Goal: Task Accomplishment & Management: Manage account settings

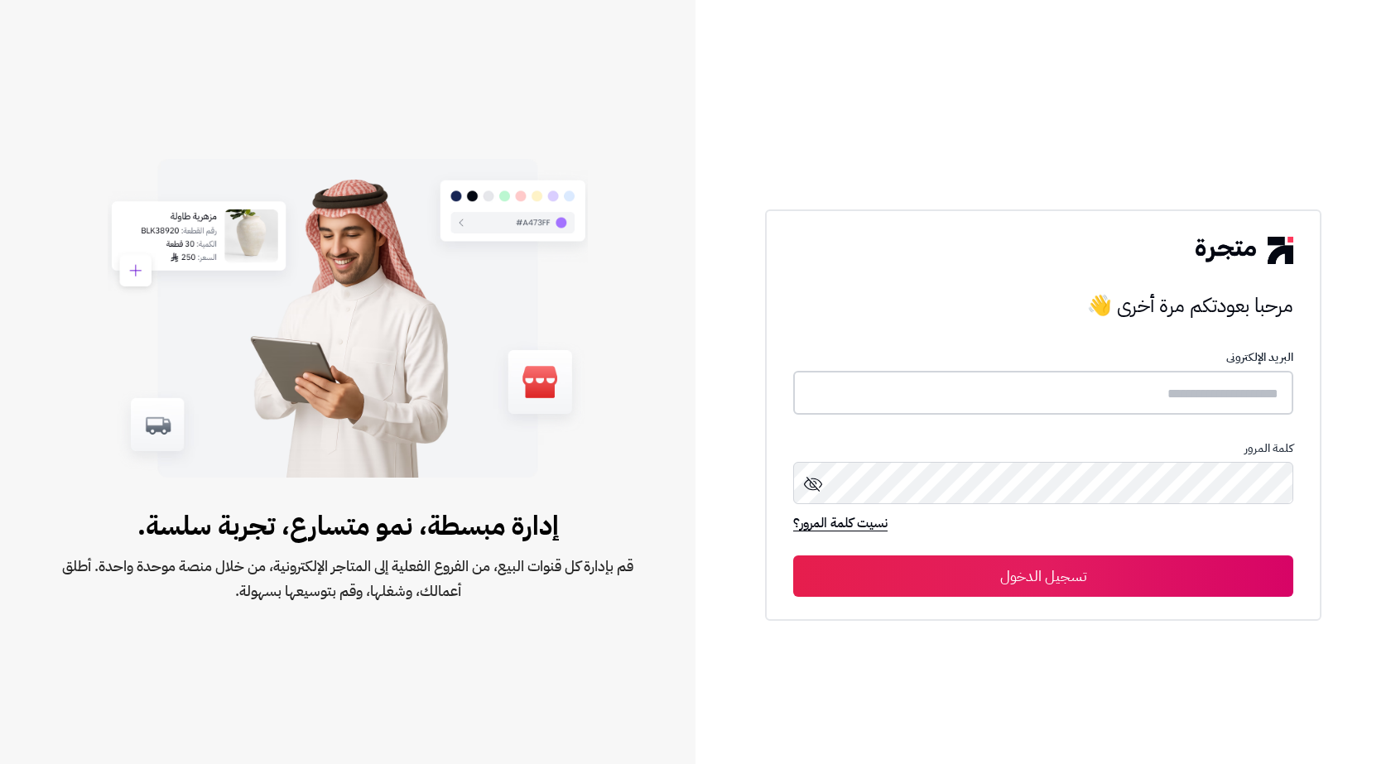
type input "*******"
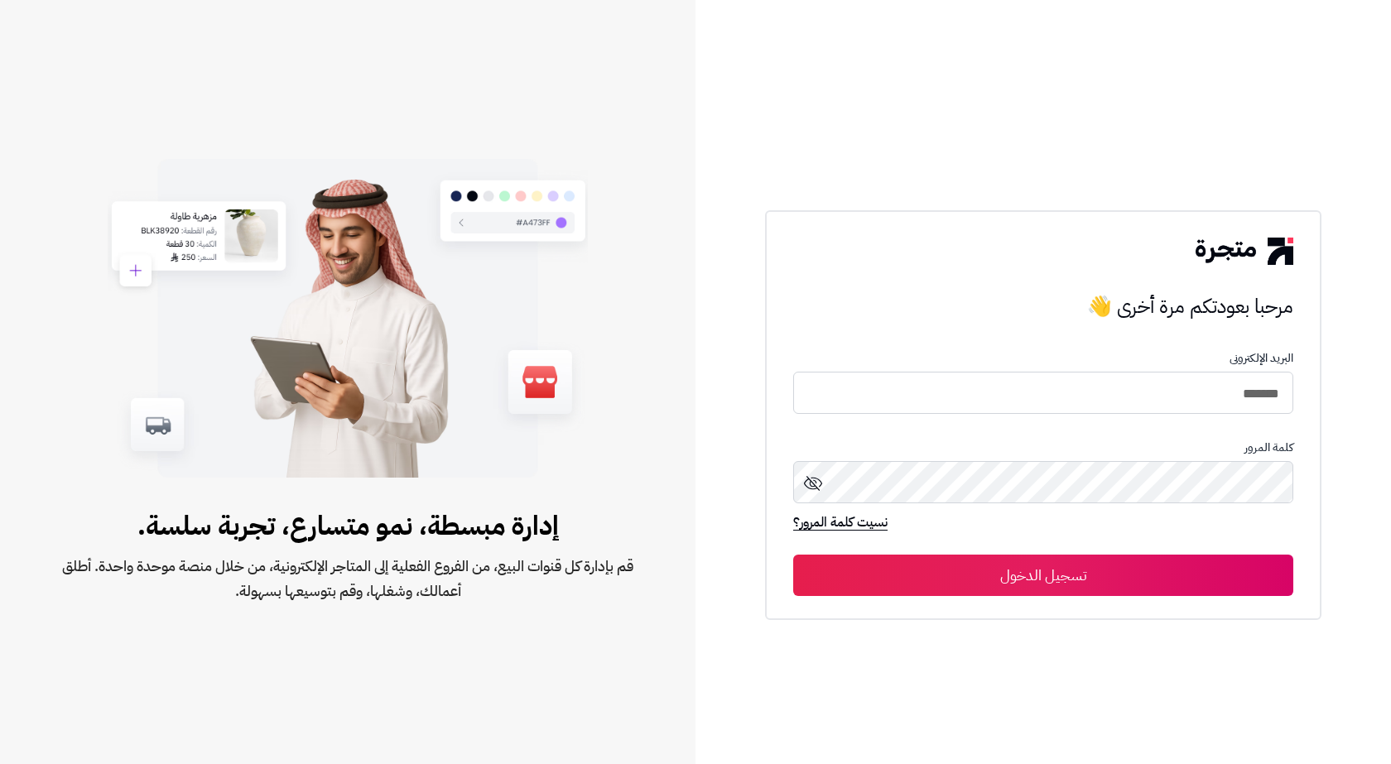
click at [1084, 597] on div "مرحبا بعودتكم مرة أخرى 👋 البريد الإلكترونى ******* كلمة المرور نسيت كلمة المرور…" at bounding box center [1043, 415] width 556 height 410
click at [1081, 581] on button "تسجيل الدخول" at bounding box center [1043, 575] width 500 height 41
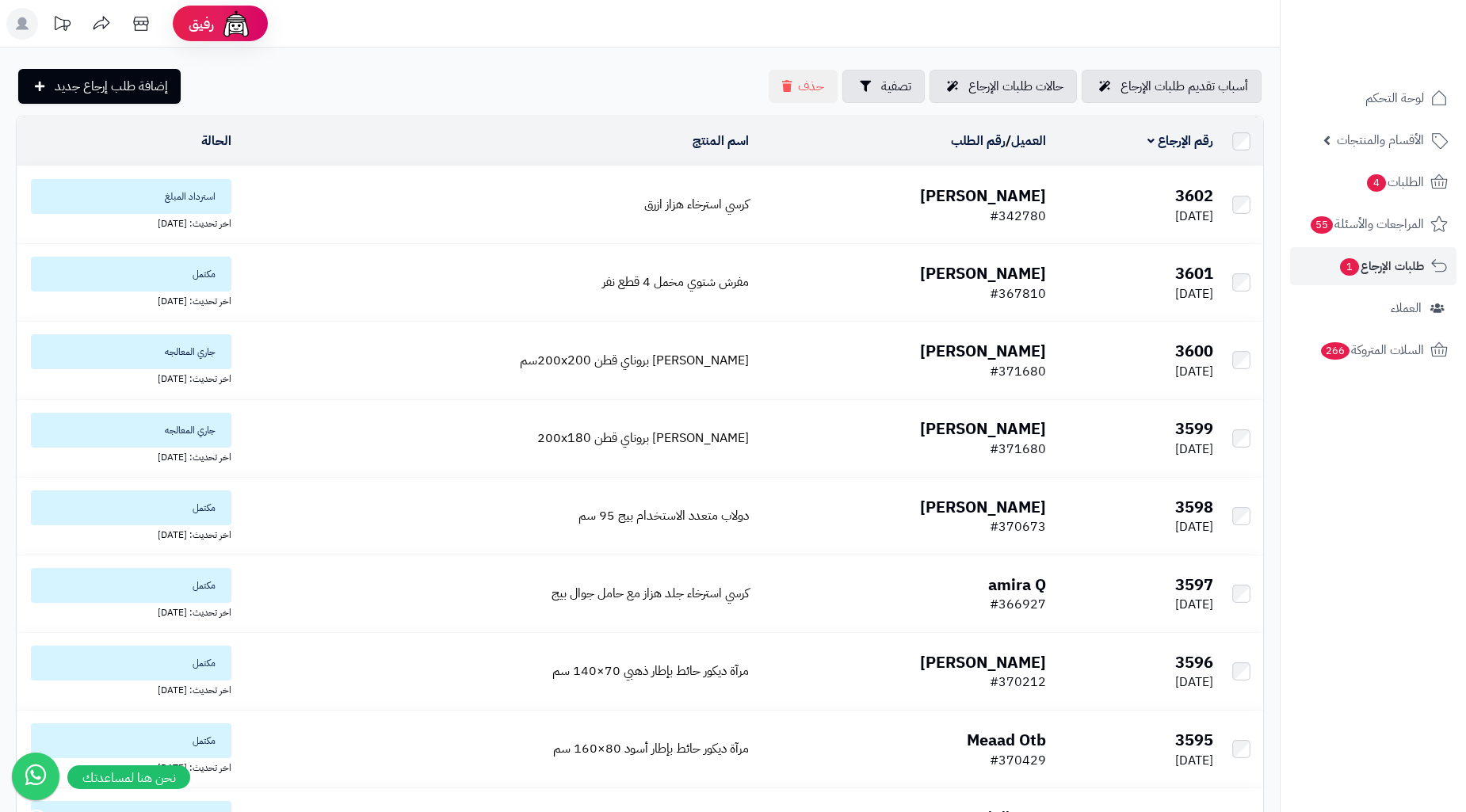
click at [313, 199] on td "كرسي استرخاء هزاز ازرق" at bounding box center [496, 205] width 518 height 77
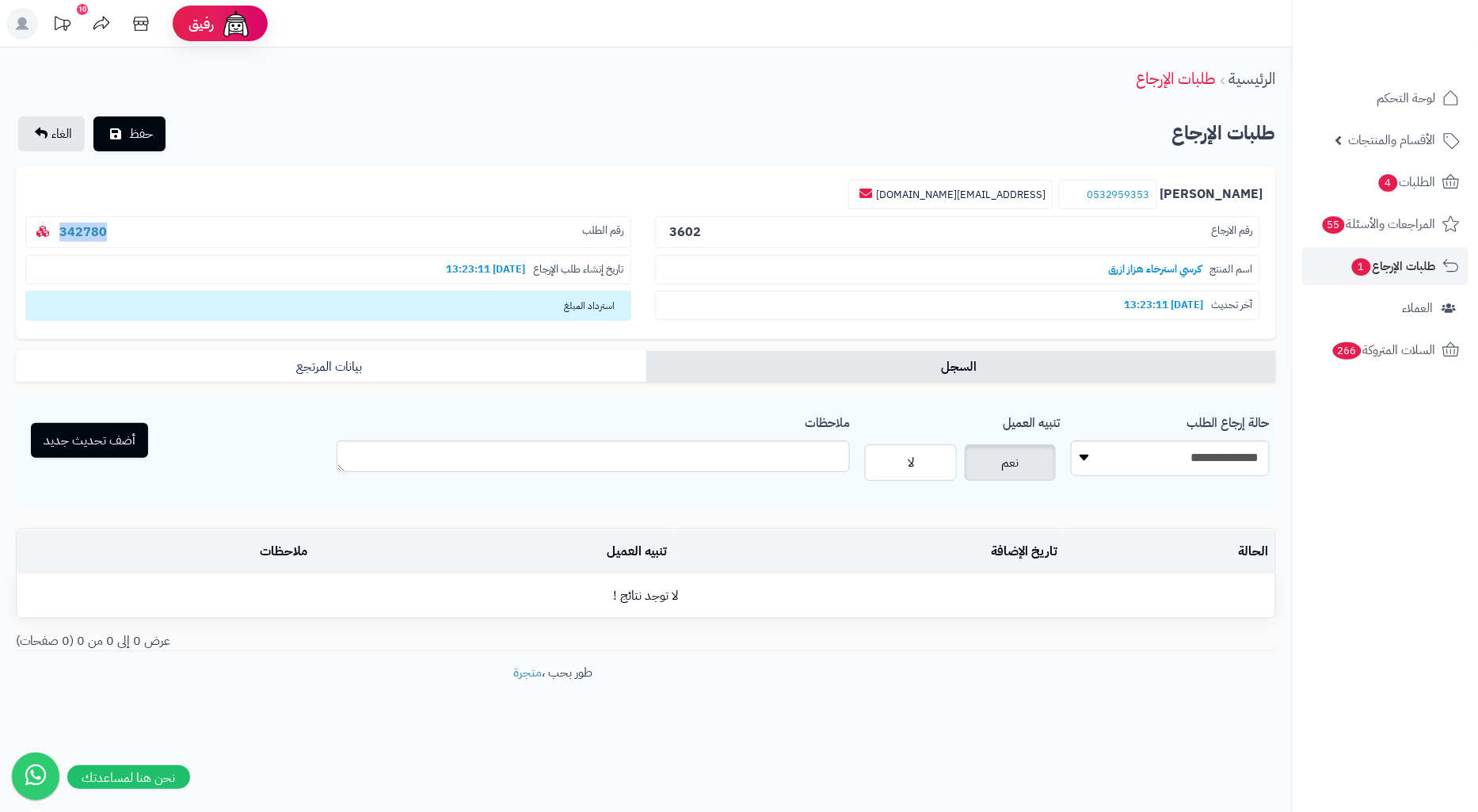
drag, startPoint x: 188, startPoint y: 243, endPoint x: 56, endPoint y: 239, distance: 132.1
click at [56, 239] on p "رقم الطلب 342780" at bounding box center [327, 232] width 606 height 33
copy link "342780"
click at [73, 235] on link "342780" at bounding box center [83, 232] width 48 height 19
drag, startPoint x: 1204, startPoint y: 186, endPoint x: 1112, endPoint y: 191, distance: 92.1
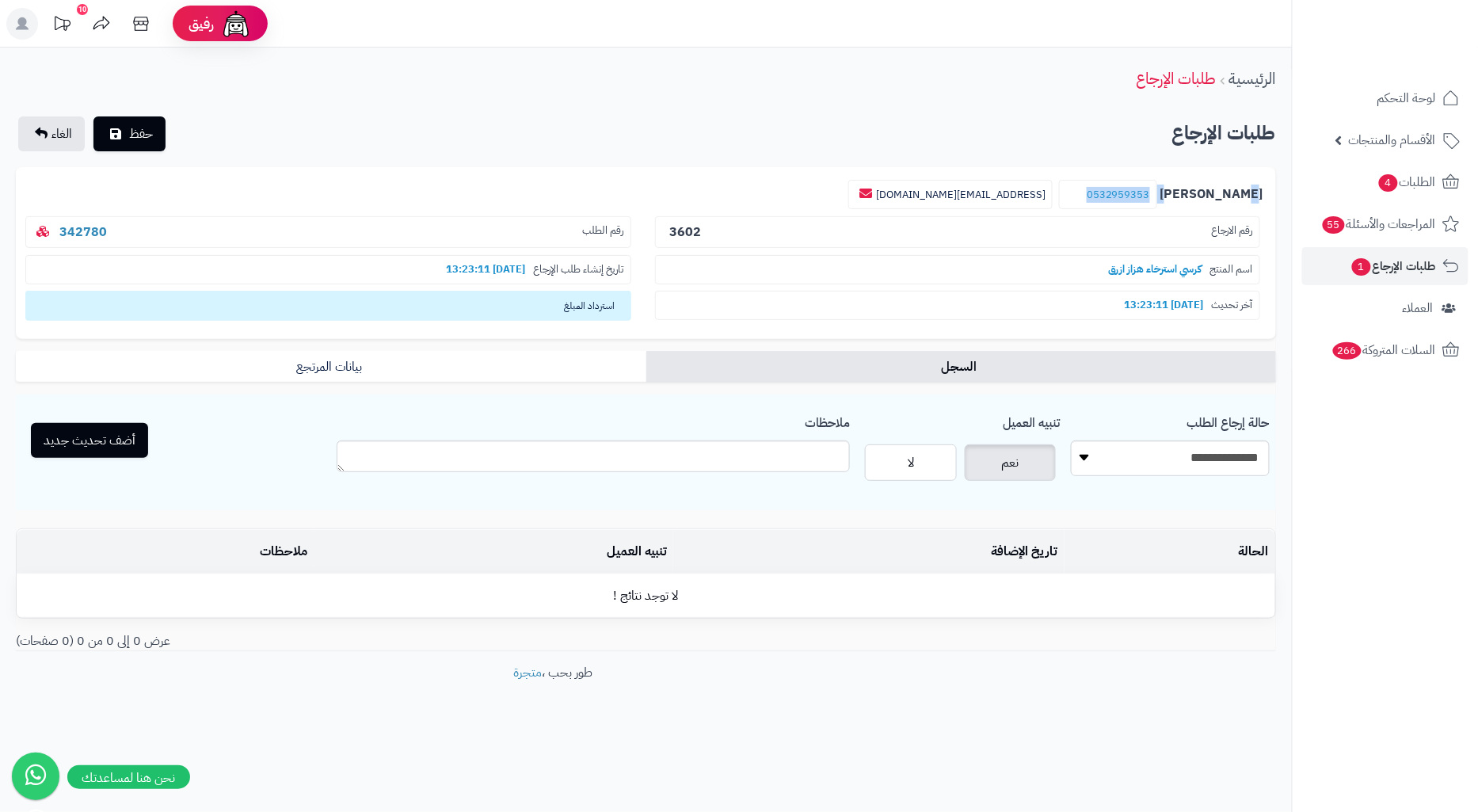
click at [1112, 191] on p "مريم الشمري 0532959353 mmrmrmem2959@gmail.com" at bounding box center [646, 194] width 1235 height 30
click at [1131, 143] on div "طلبات الإرجاع حفظ الغاء" at bounding box center [646, 134] width 1260 height 34
drag, startPoint x: 1186, startPoint y: 191, endPoint x: 1108, endPoint y: 198, distance: 78.3
click at [1108, 198] on small "0532959353" at bounding box center [1108, 194] width 99 height 30
copy link "0532959353"
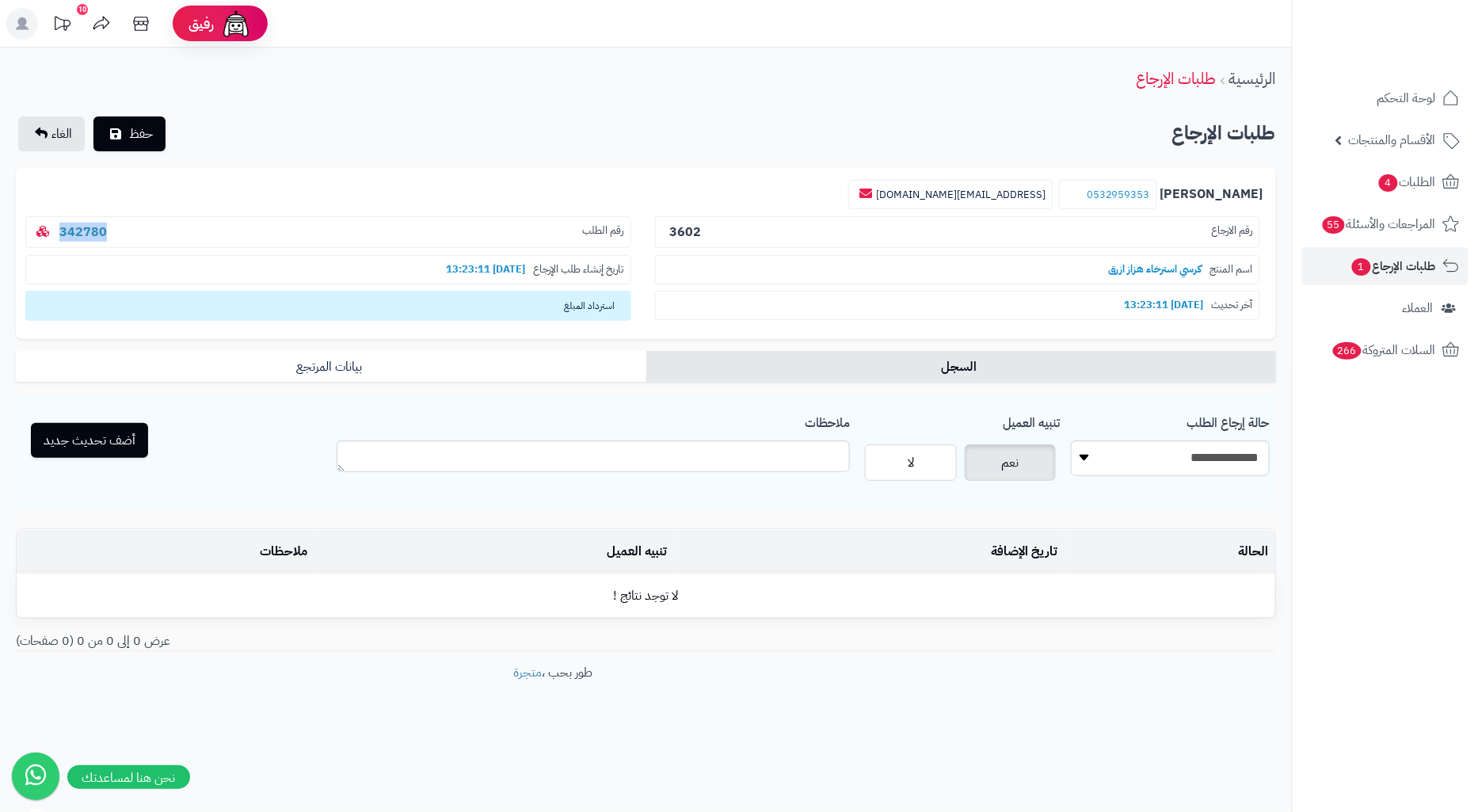
drag, startPoint x: 143, startPoint y: 228, endPoint x: 58, endPoint y: 218, distance: 85.6
click at [58, 218] on p "رقم الطلب 342780" at bounding box center [327, 232] width 606 height 33
copy link "342780"
click at [1150, 469] on select "**********" at bounding box center [1171, 457] width 199 height 35
select select "*"
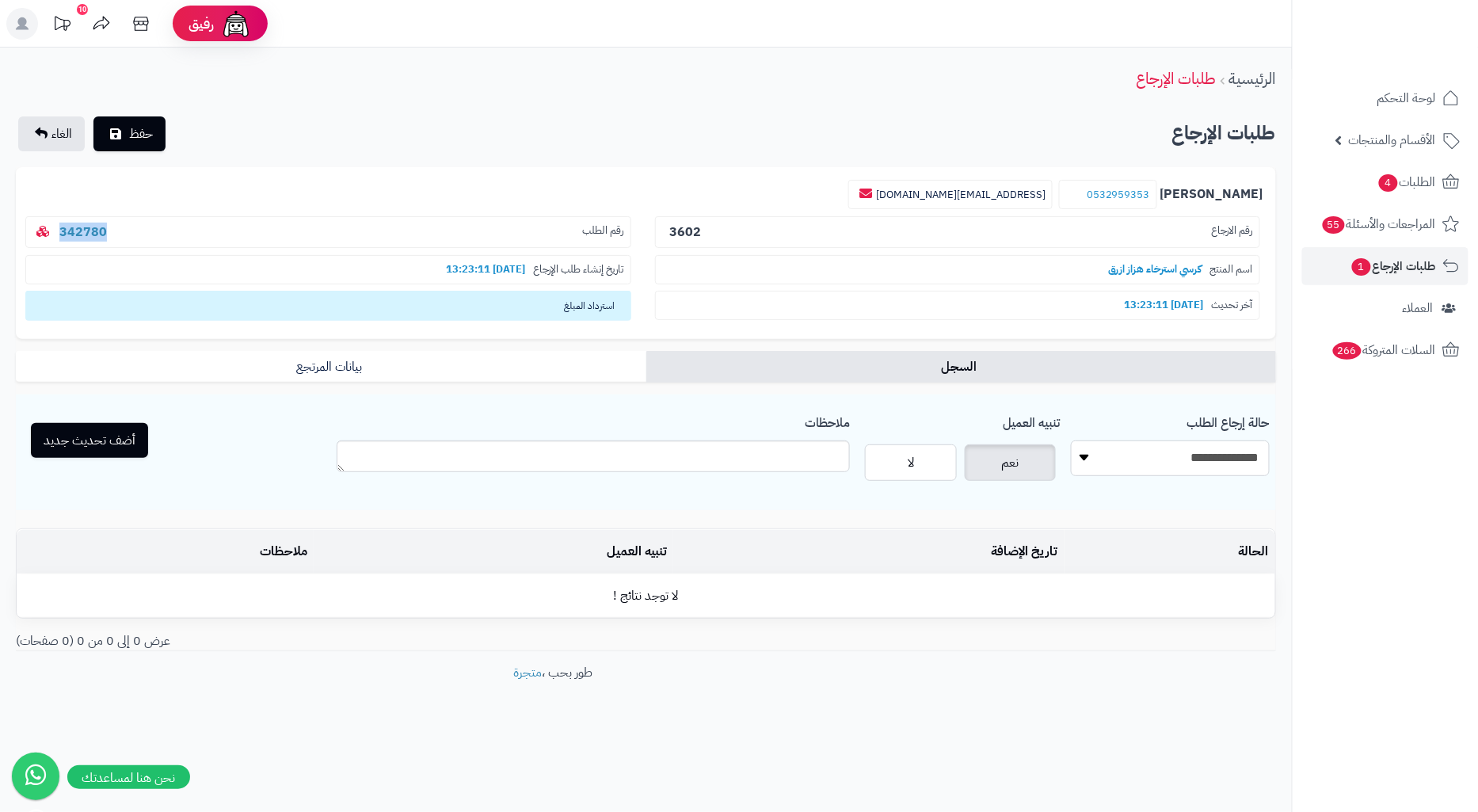
click at [1071, 440] on select "**********" at bounding box center [1171, 457] width 199 height 35
click at [127, 450] on button "أضف تحديث جديد" at bounding box center [89, 439] width 118 height 34
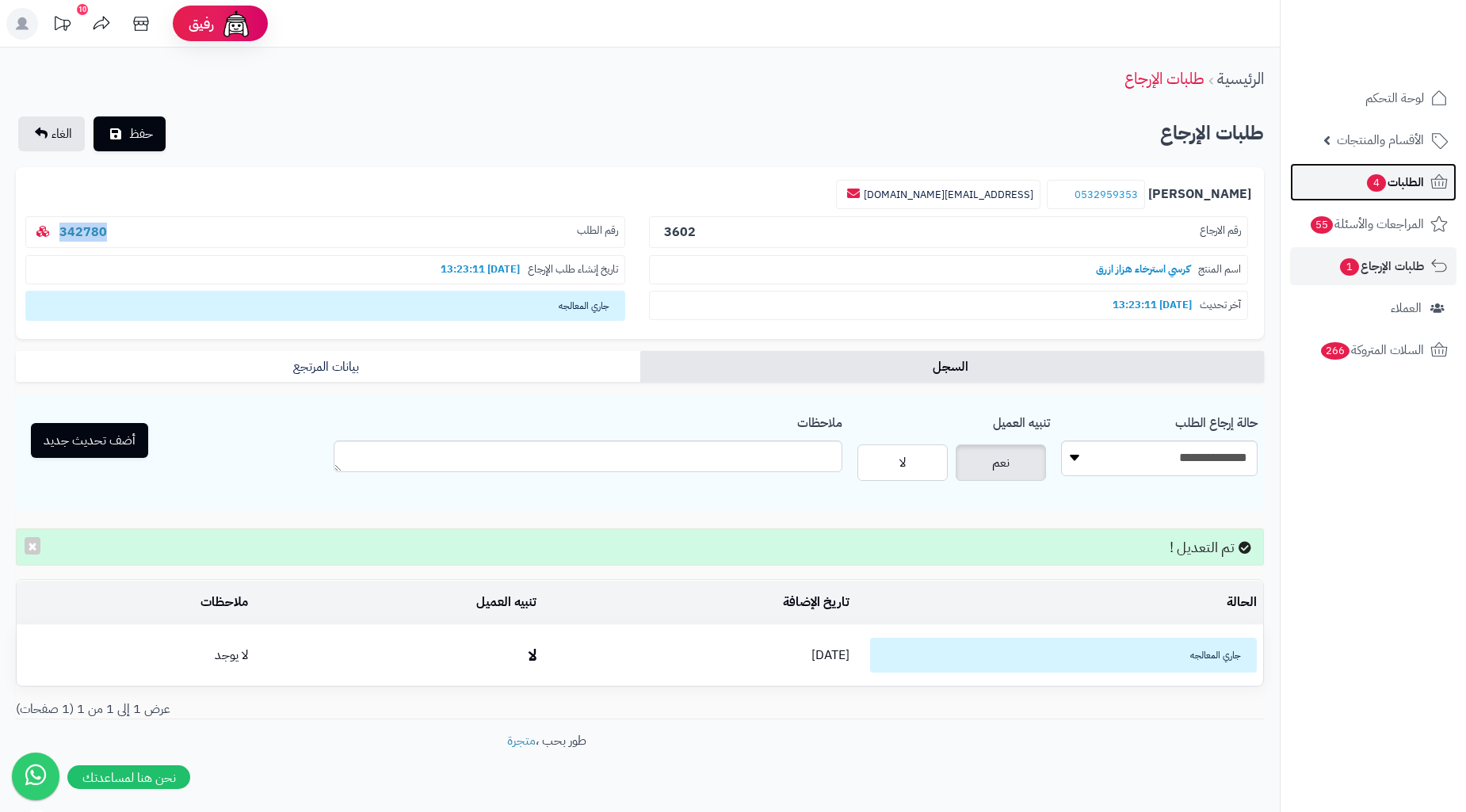
click at [1404, 179] on span "الطلبات 4" at bounding box center [1394, 182] width 58 height 22
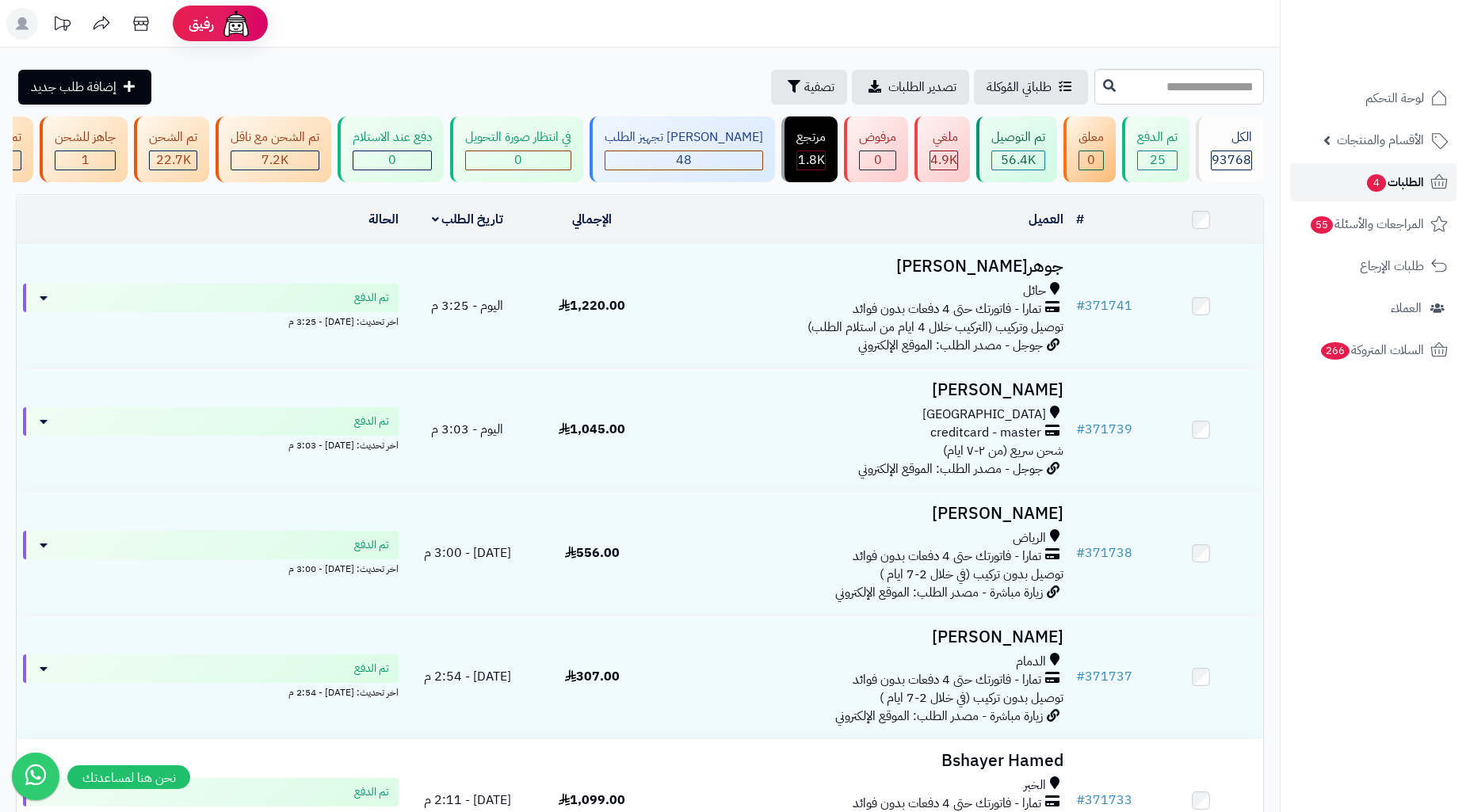
click at [1377, 187] on span "4" at bounding box center [1376, 183] width 19 height 17
click at [1368, 179] on span "4" at bounding box center [1376, 183] width 19 height 17
click at [1342, 271] on link "طلبات الإرجاع" at bounding box center [1373, 266] width 167 height 38
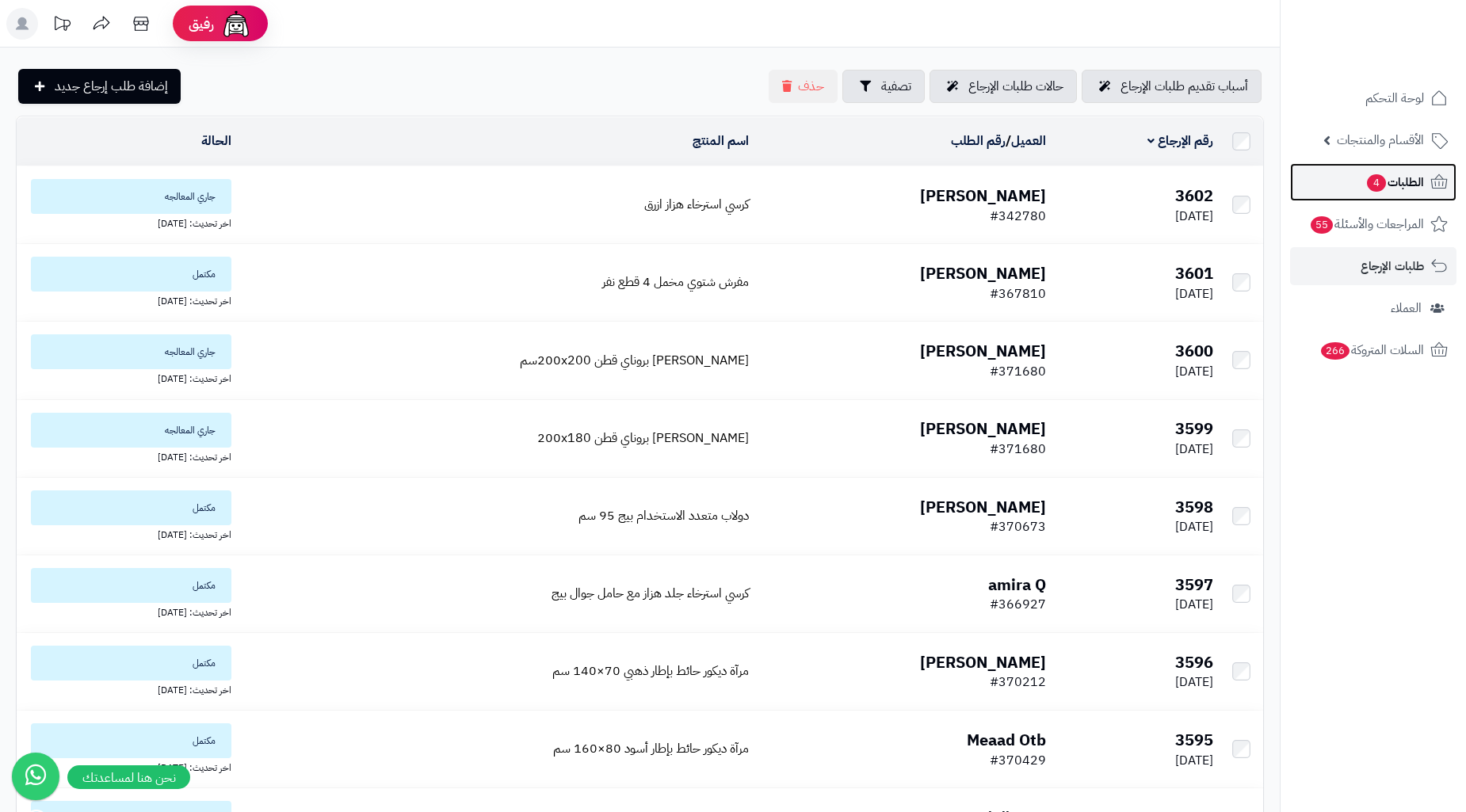
click at [1357, 191] on link "الطلبات 4" at bounding box center [1373, 183] width 167 height 38
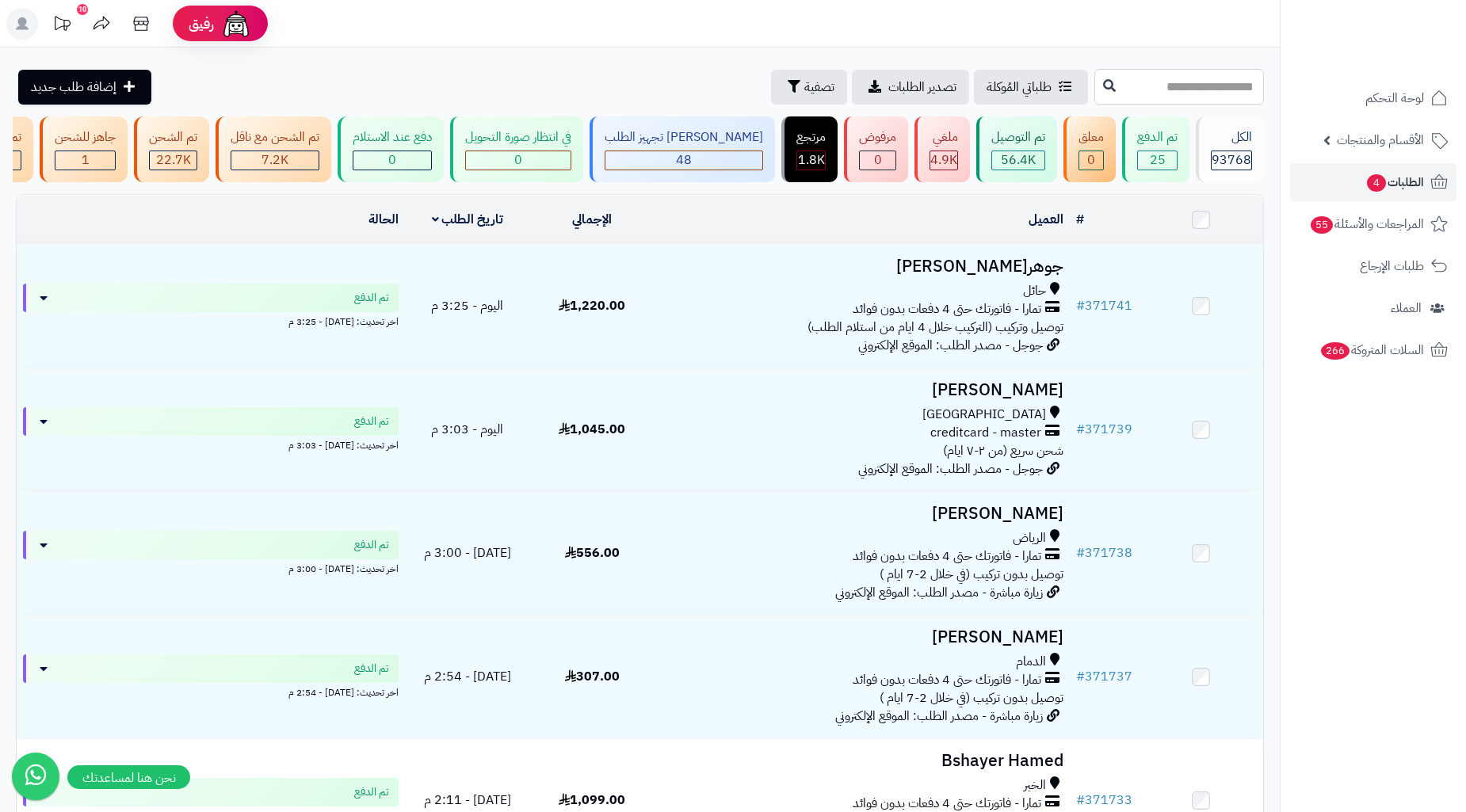
click at [1196, 74] on input "text" at bounding box center [1179, 86] width 169 height 35
paste input "******"
type input "******"
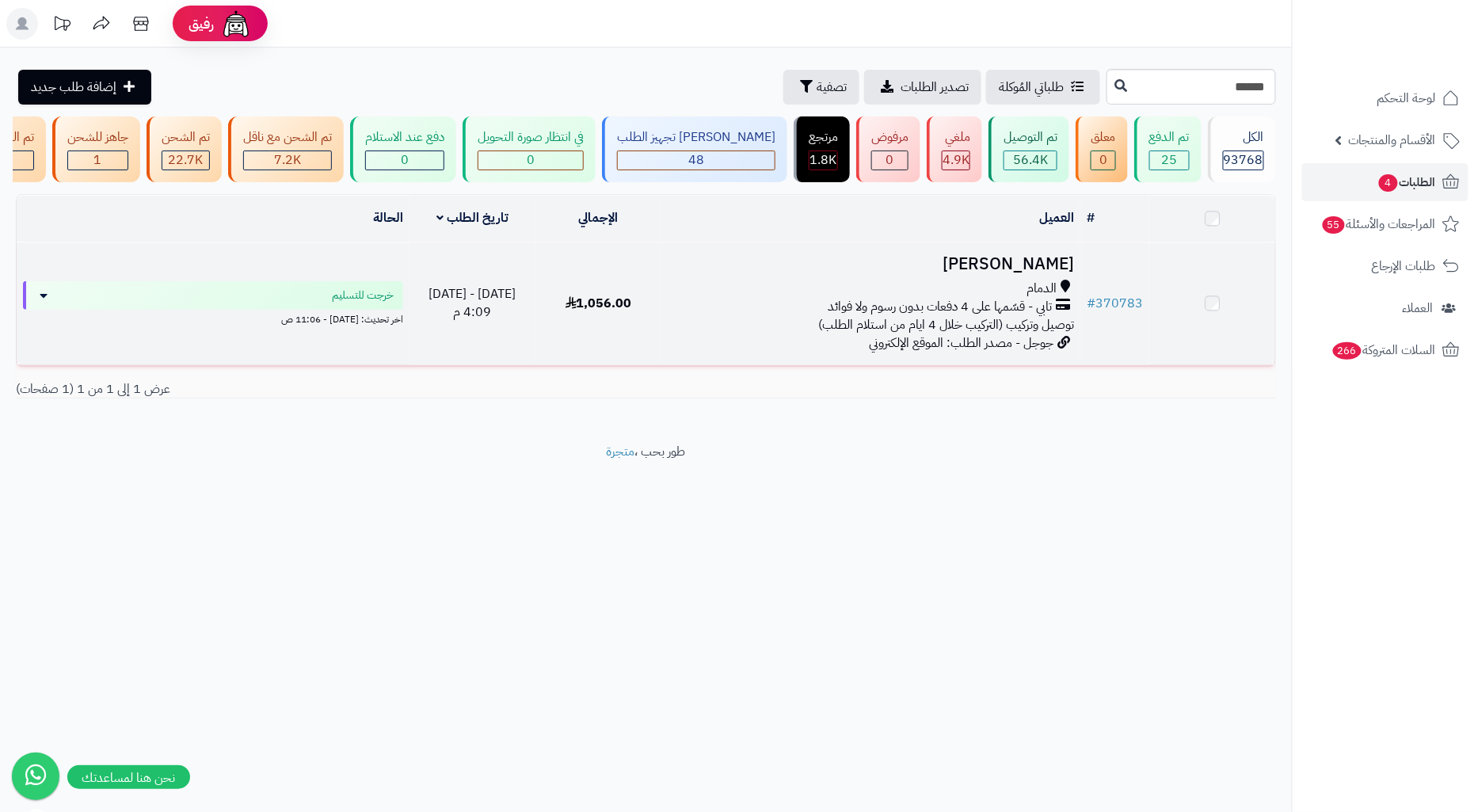
click at [1019, 274] on h3 "[PERSON_NAME]" at bounding box center [871, 264] width 407 height 18
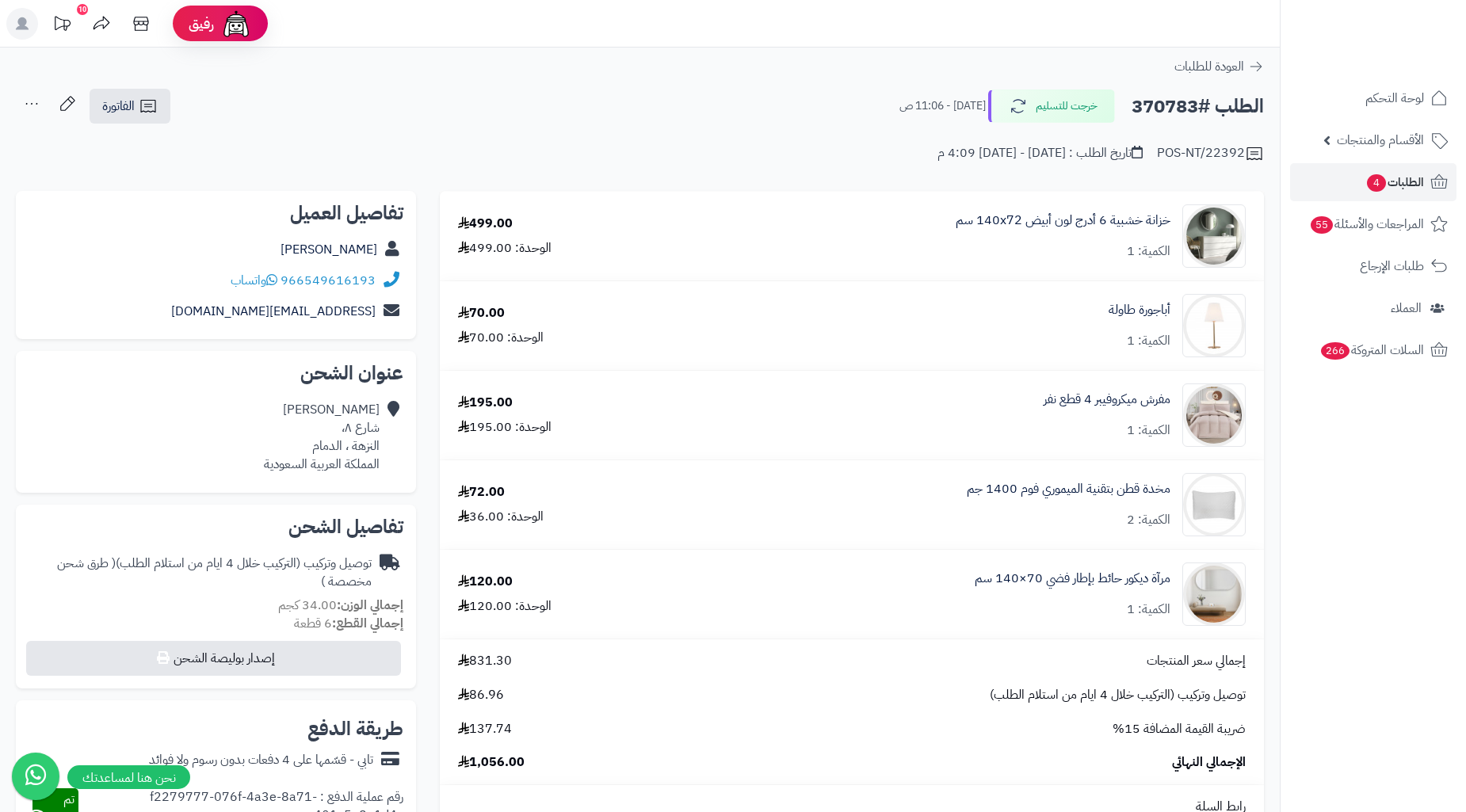
click at [1182, 105] on h2 "الطلب #370783" at bounding box center [1197, 106] width 132 height 33
copy h2 "370783"
click at [1380, 174] on span "الطلبات 4" at bounding box center [1394, 182] width 58 height 22
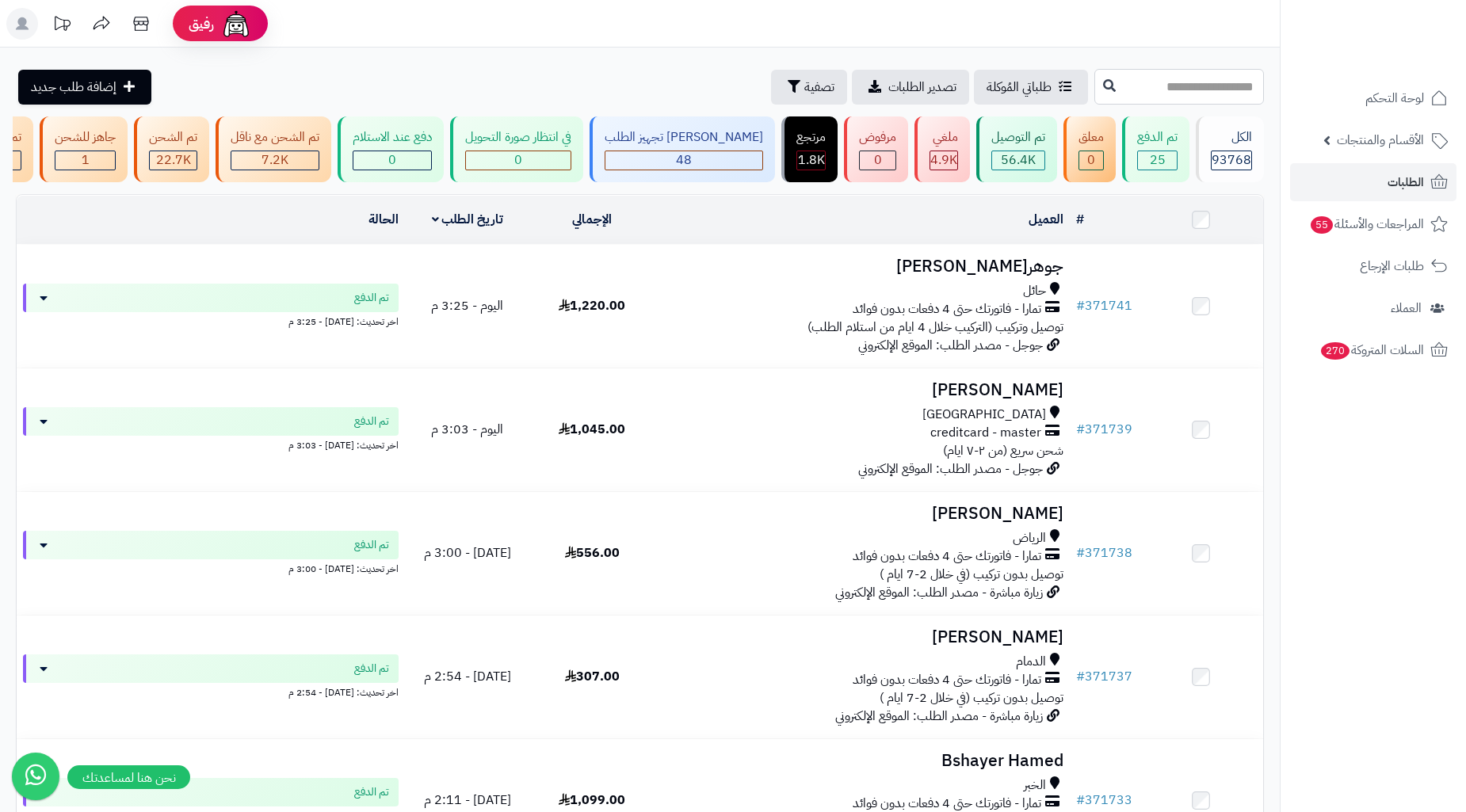
click at [1103, 77] on input "text" at bounding box center [1179, 86] width 169 height 35
paste input "******"
type input "******"
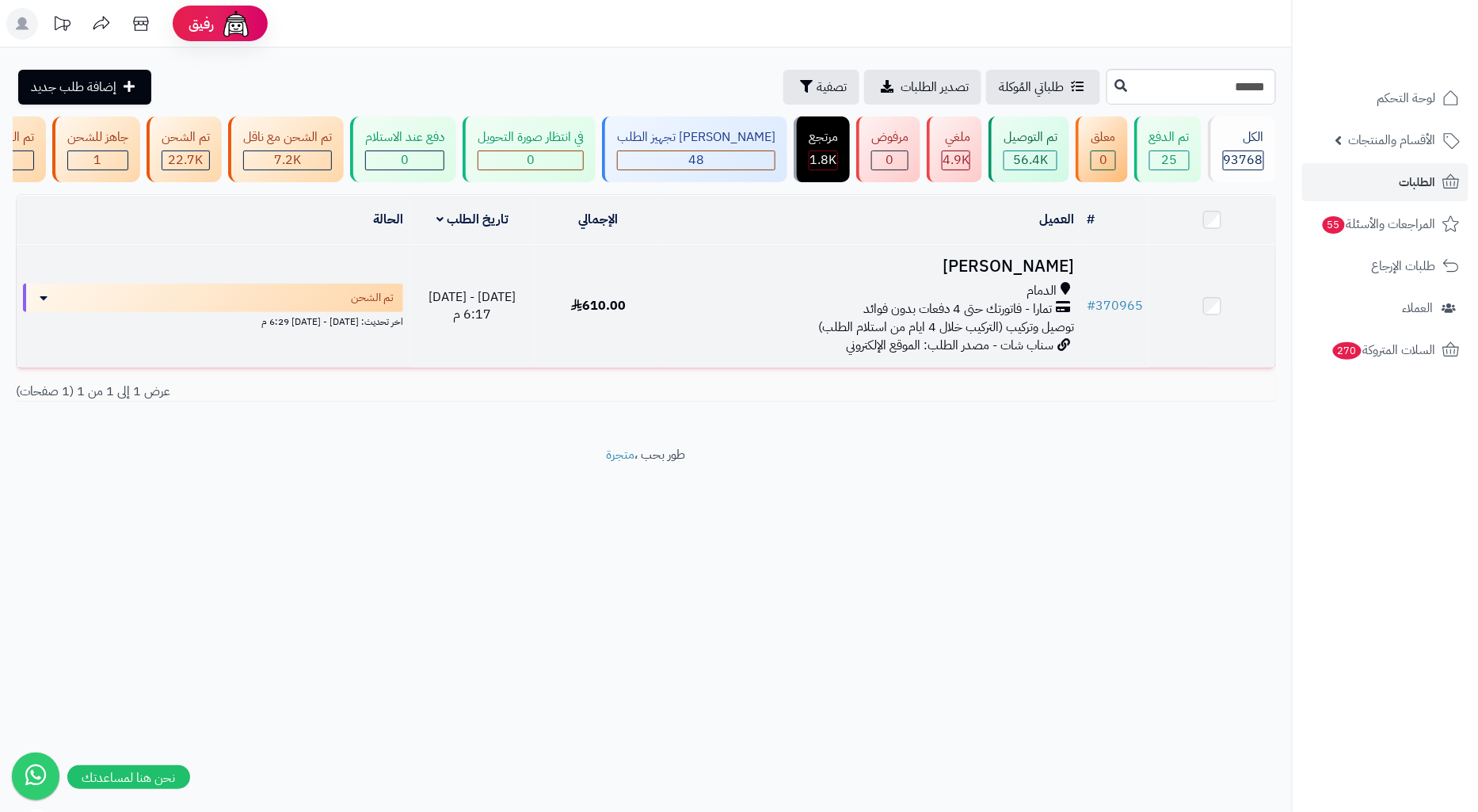
click at [1002, 290] on td "[PERSON_NAME] الدمام تمارا - فاتورتك حتى 4 دفعات بدون فوائد توصيل وتركيب (الترك…" at bounding box center [871, 306] width 419 height 122
click at [634, 343] on td "610.00" at bounding box center [599, 306] width 126 height 122
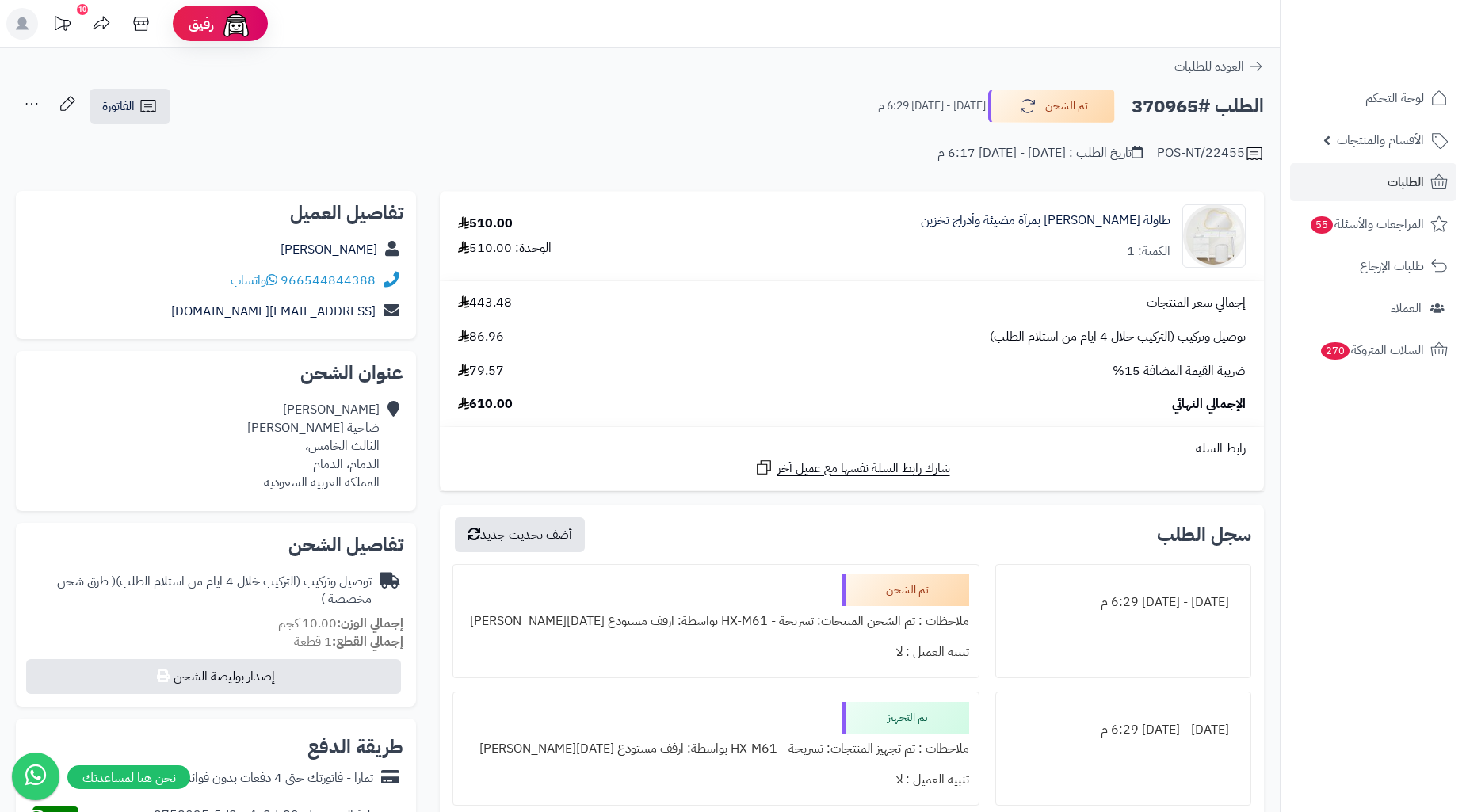
click at [1169, 101] on h2 "الطلب #370965" at bounding box center [1197, 106] width 132 height 33
copy h2 "370965"
click at [357, 453] on div "عبدالله المحيسن ضاحية الملك فهد الثالث الخامس، الدمام، الدمام المملكة العربية ا…" at bounding box center [313, 446] width 132 height 90
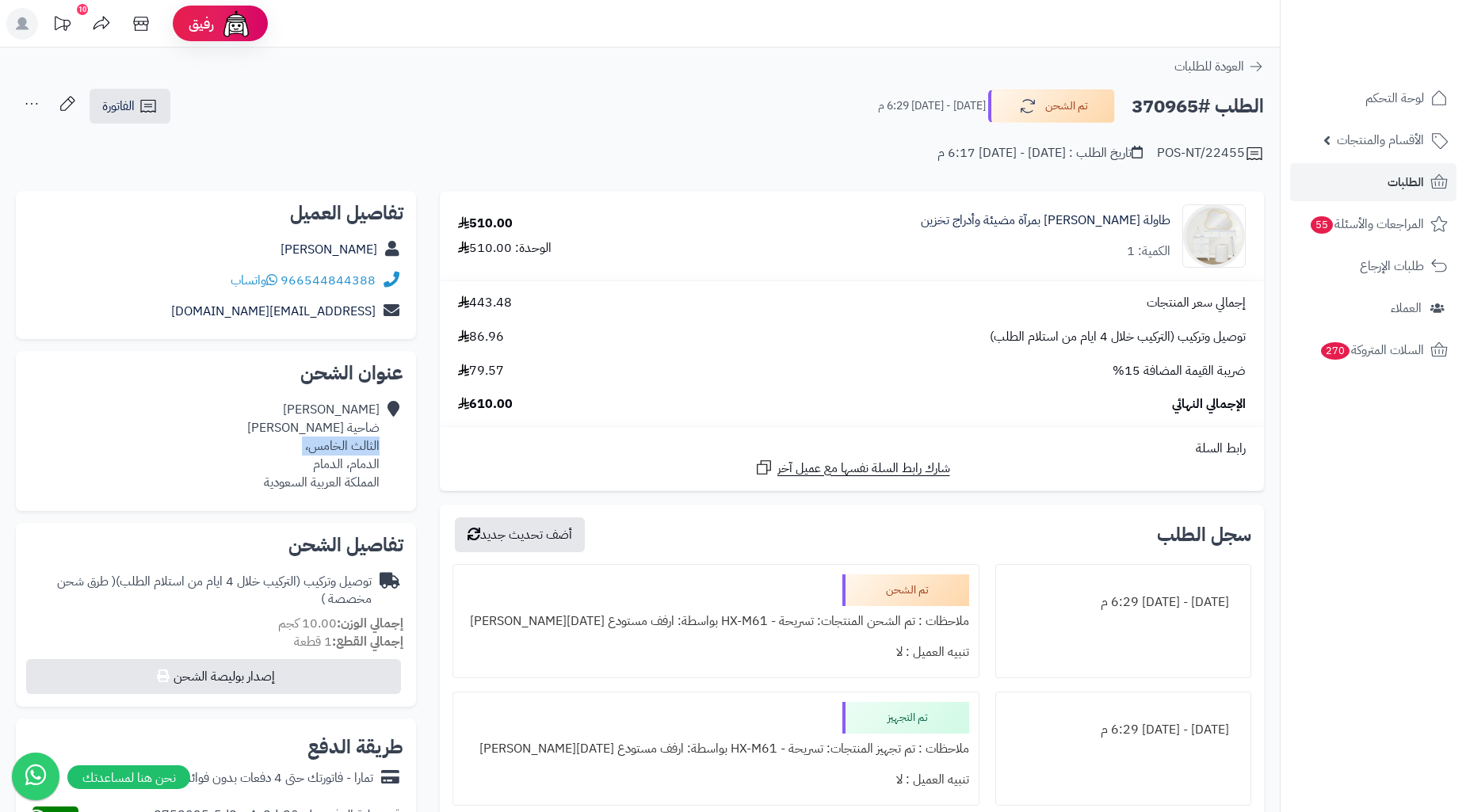
click at [357, 453] on div "عبدالله المحيسن ضاحية الملك فهد الثالث الخامس، الدمام، الدمام المملكة العربية ا…" at bounding box center [313, 446] width 132 height 90
copy div "الثالث الخامس،"
click at [348, 465] on div "عبدالله المحيسن ضاحية الملك فهد الثالث الخامس، الدمام، الدمام المملكة العربية ا…" at bounding box center [313, 446] width 132 height 90
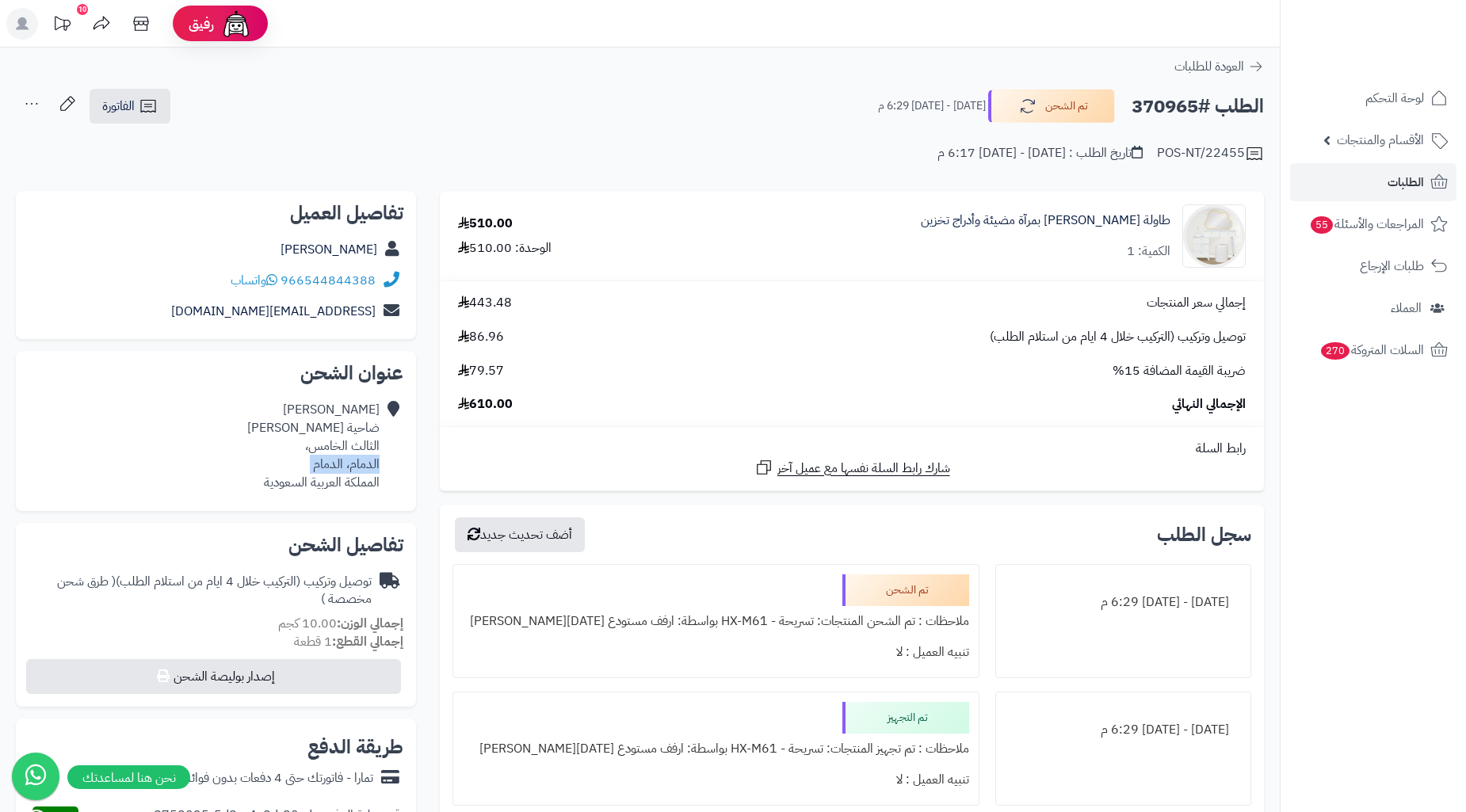
copy div "الدمام، الدمام"
click at [170, 107] on link "الفاتورة" at bounding box center [130, 106] width 80 height 34
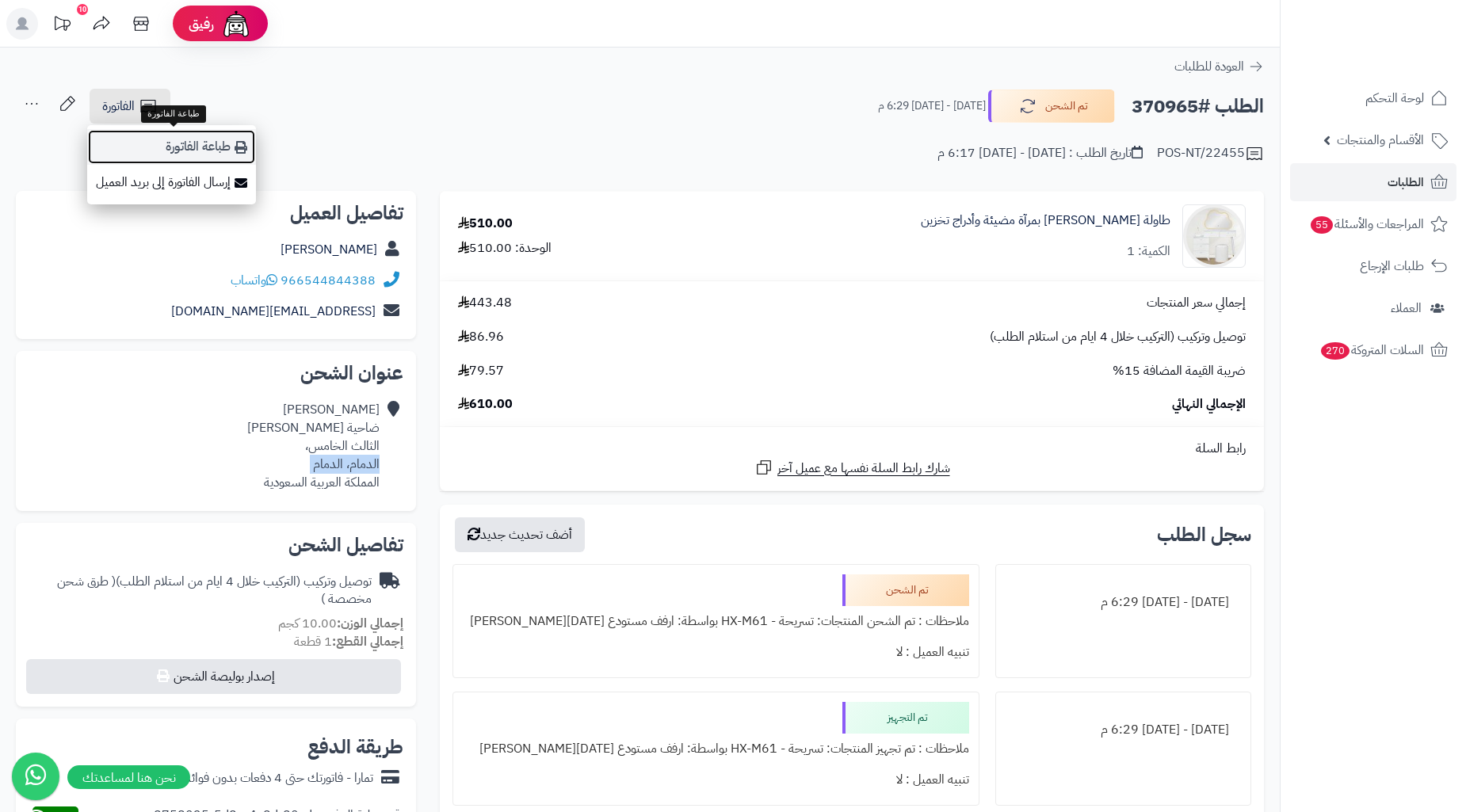
click at [208, 152] on link "طباعة الفاتورة" at bounding box center [171, 146] width 168 height 35
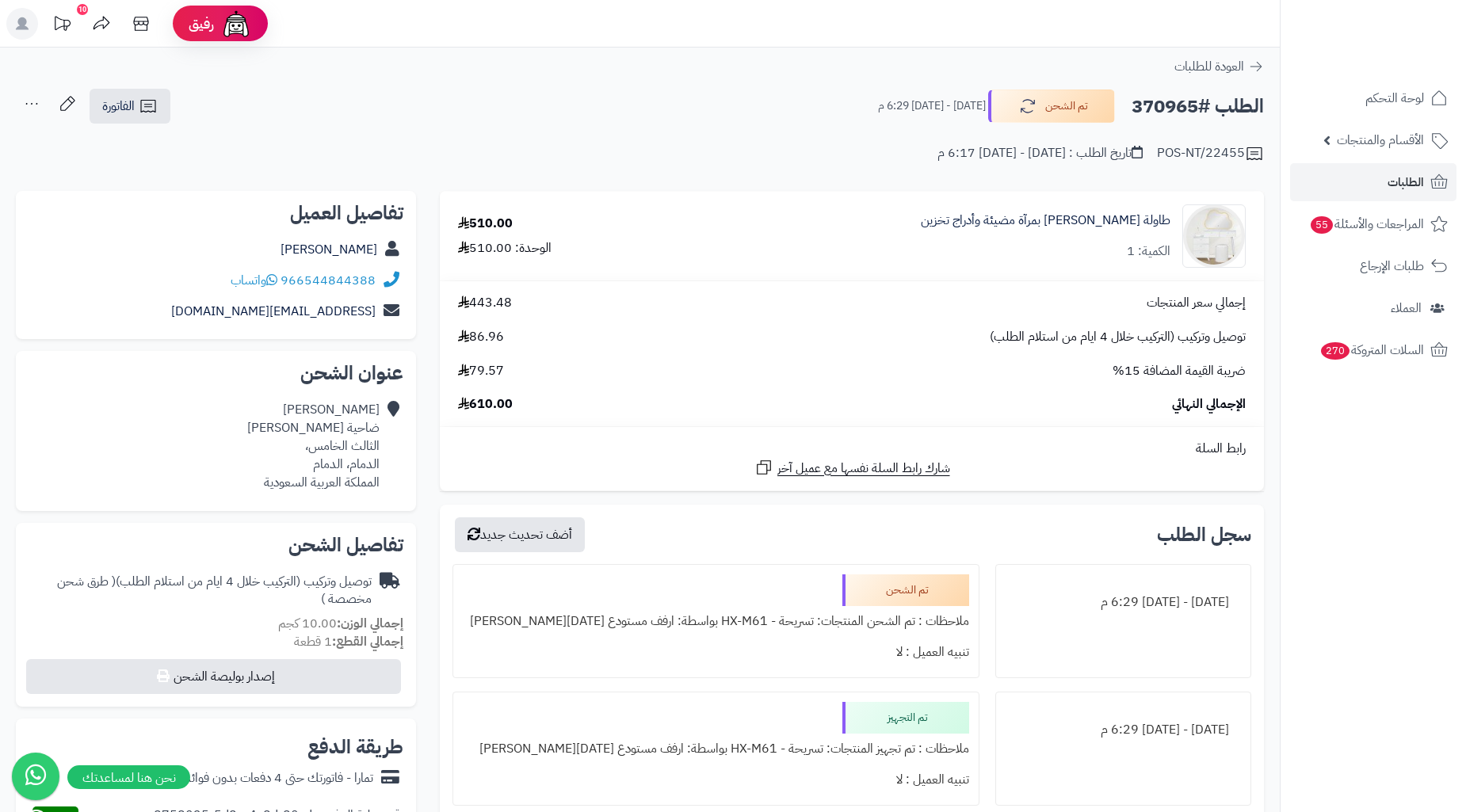
click at [1168, 108] on h2 "الطلب #370965" at bounding box center [1197, 106] width 132 height 33
copy h2 "370965"
click at [1303, 187] on link "الطلبات" at bounding box center [1373, 183] width 167 height 38
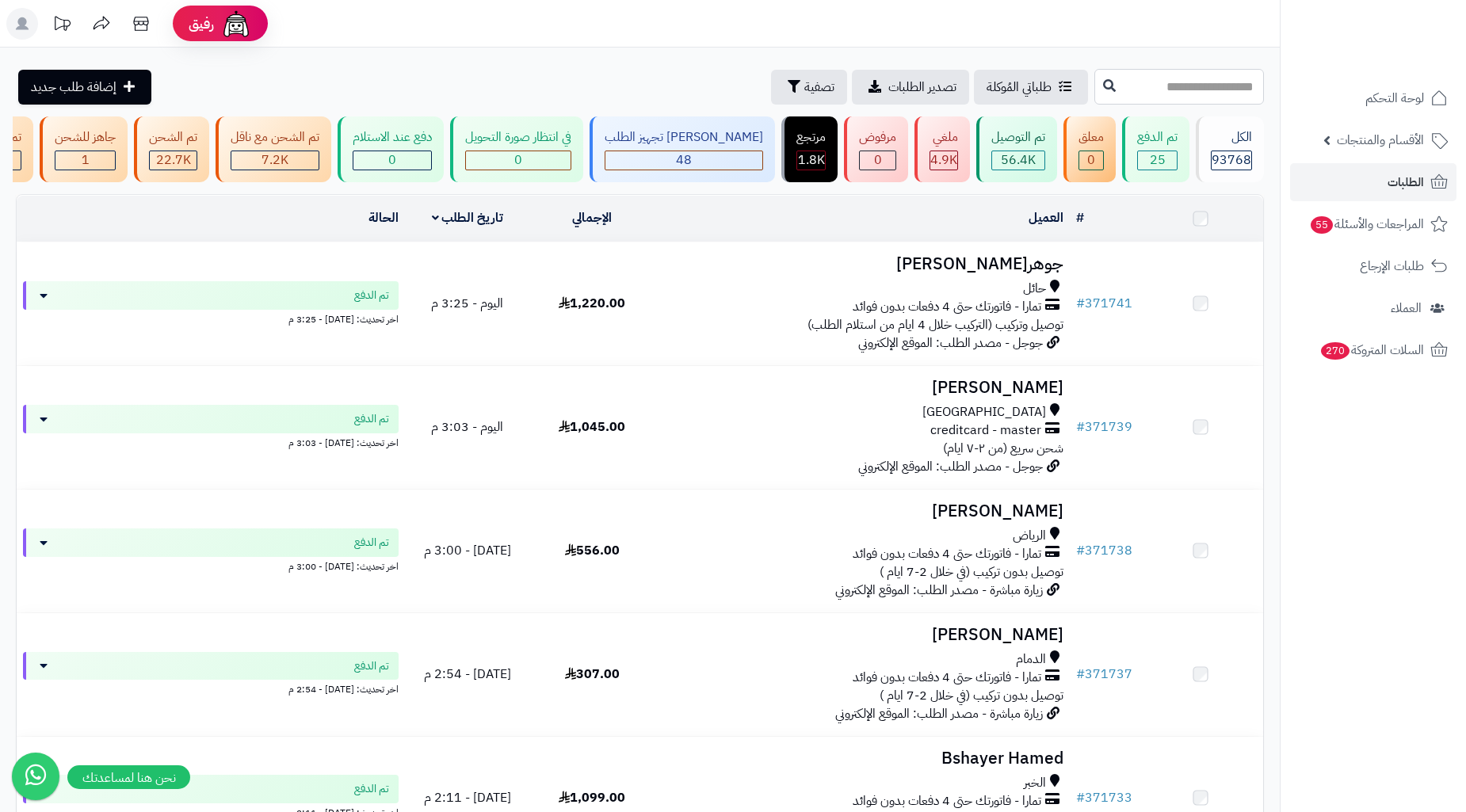
click at [1152, 89] on input "text" at bounding box center [1179, 86] width 169 height 35
paste input "******"
type input "******"
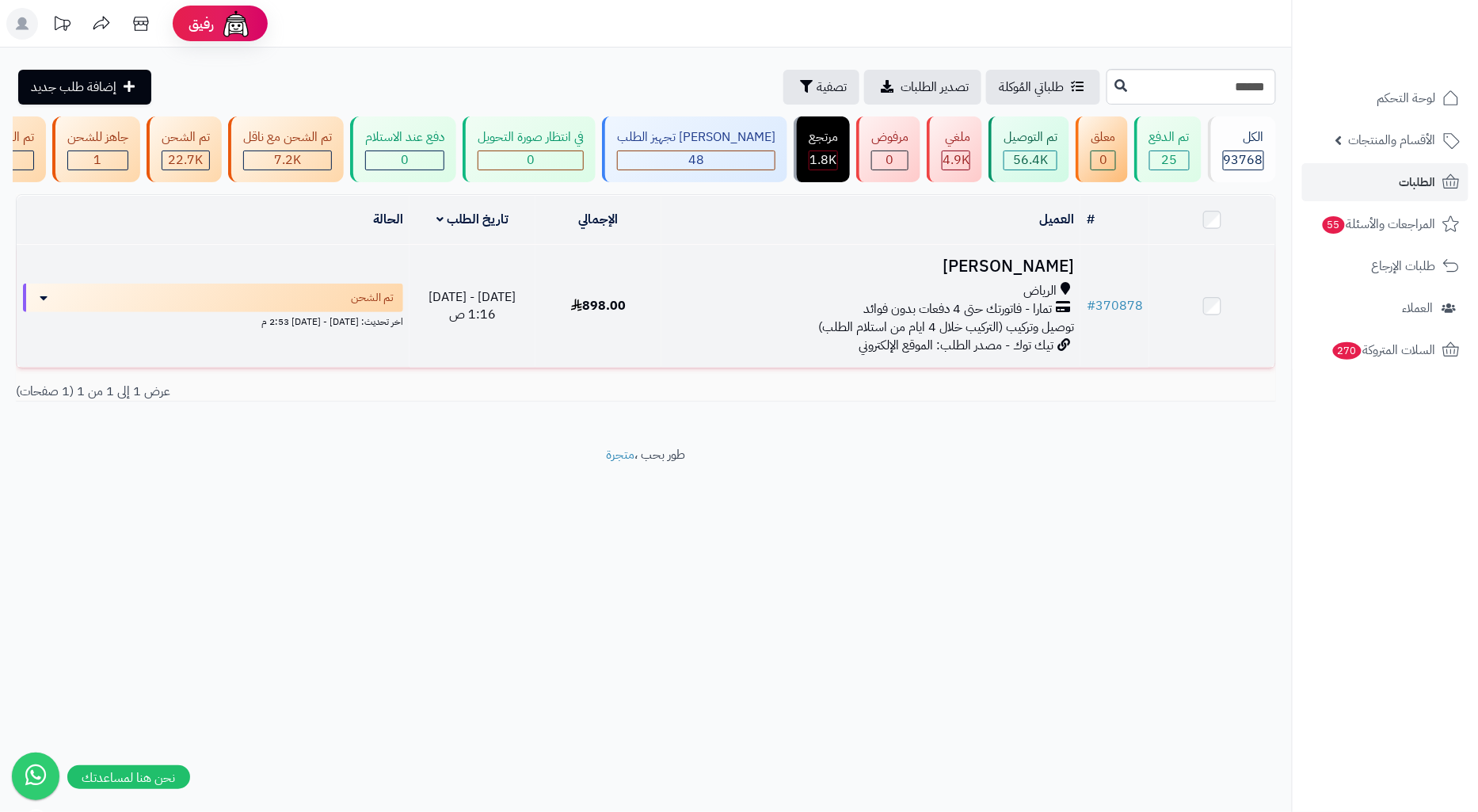
click at [988, 316] on span "تمارا - فاتورتك حتى 4 دفعات بدون فوائد" at bounding box center [958, 309] width 188 height 18
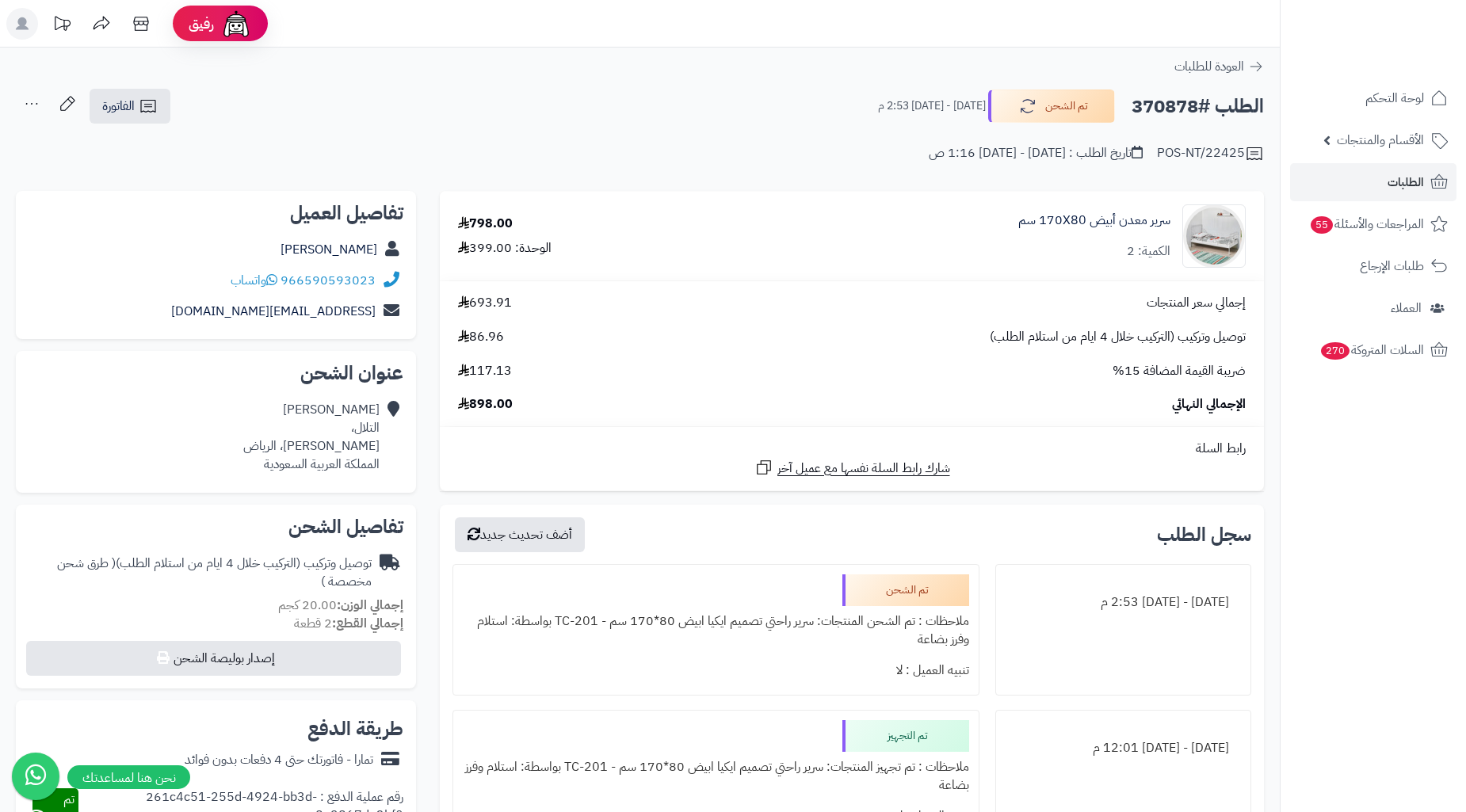
click at [1162, 103] on h2 "الطلب #370878" at bounding box center [1197, 106] width 132 height 33
copy h2 "370878"
click at [334, 447] on div "[PERSON_NAME] التلال، [PERSON_NAME]، [PERSON_NAME] العربية السعودية" at bounding box center [311, 436] width 136 height 72
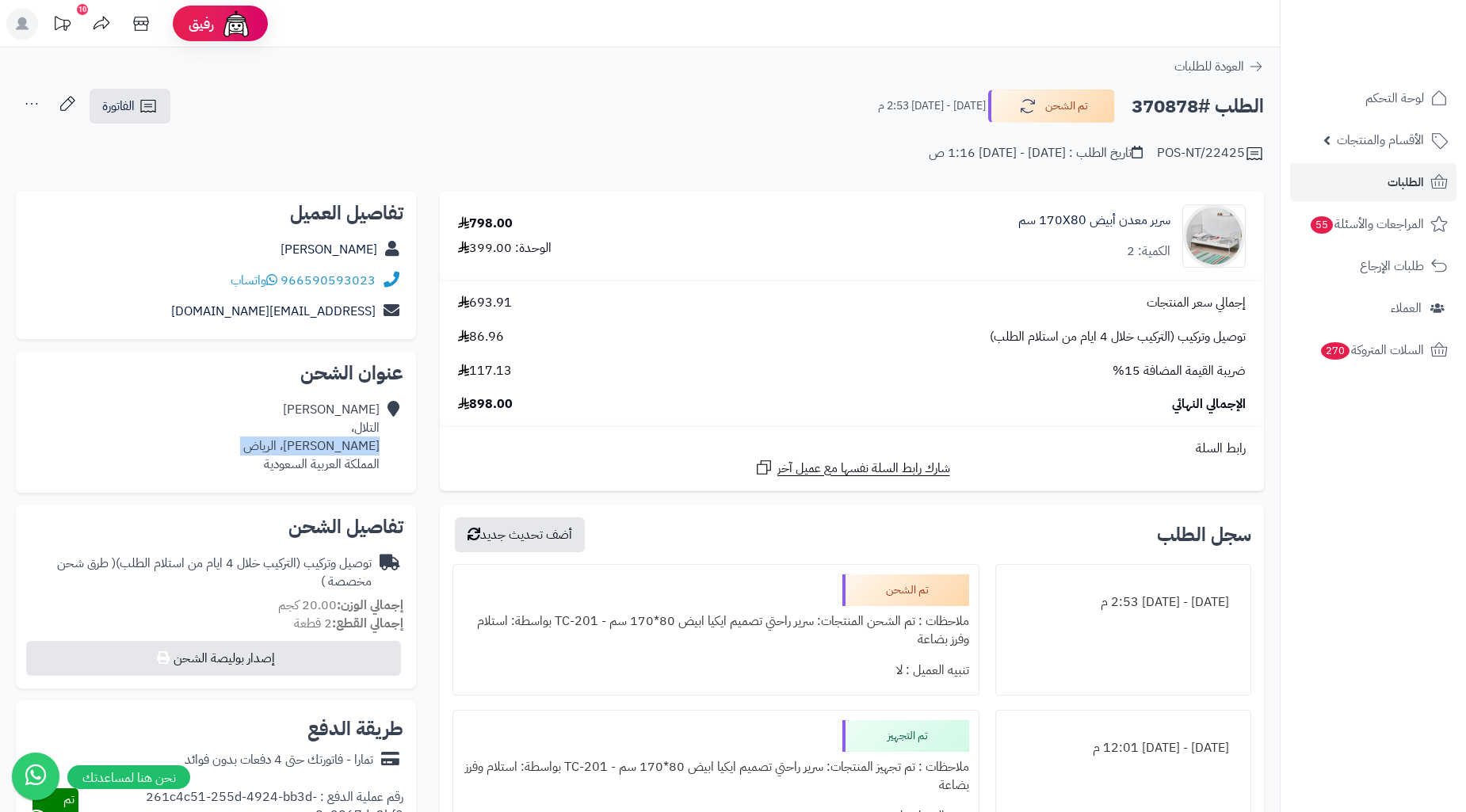
click at [334, 447] on div "[PERSON_NAME] التلال، [PERSON_NAME]، [PERSON_NAME] العربية السعودية" at bounding box center [311, 436] width 136 height 72
copy div "[PERSON_NAME]، الرياض"
click at [149, 113] on icon at bounding box center [148, 106] width 19 height 19
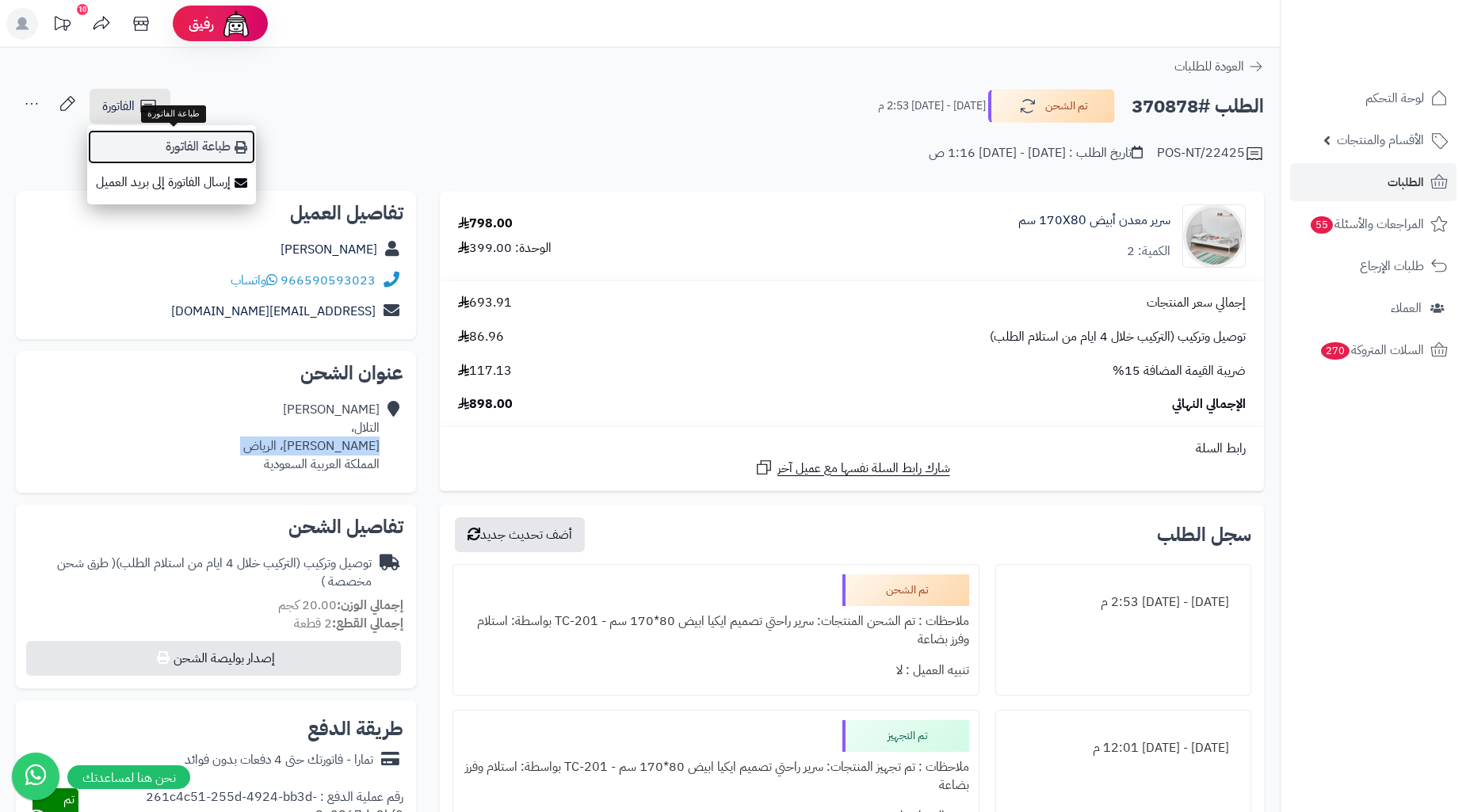
click at [217, 159] on link "طباعة الفاتورة" at bounding box center [171, 146] width 168 height 35
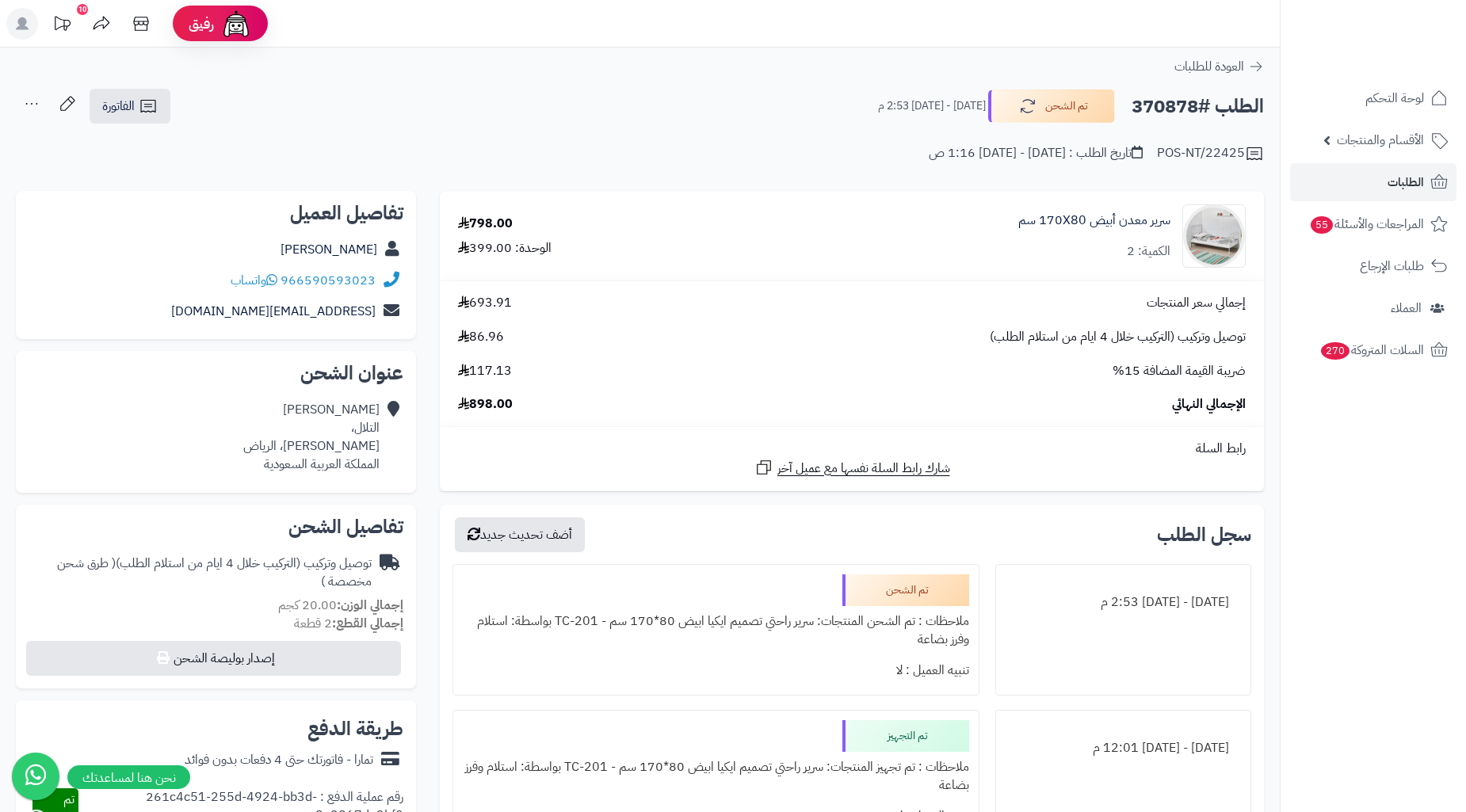
click at [1145, 116] on h2 "الطلب #370878" at bounding box center [1197, 106] width 132 height 33
copy h2 "370878"
